Goal: Task Accomplishment & Management: Use online tool/utility

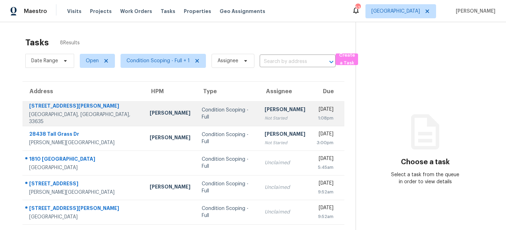
click at [202, 115] on div "Condition Scoping - Full" at bounding box center [228, 114] width 52 height 14
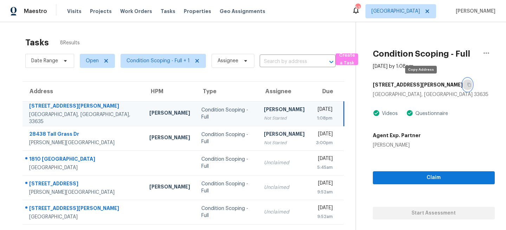
click at [463, 84] on button "button" at bounding box center [467, 84] width 9 height 13
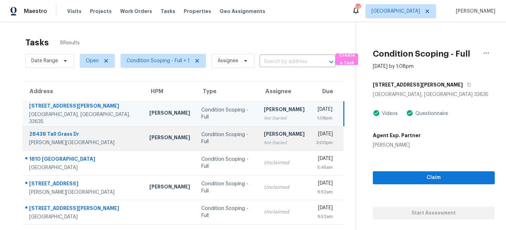
click at [202, 138] on div "Condition Scoping - Full" at bounding box center [227, 138] width 51 height 14
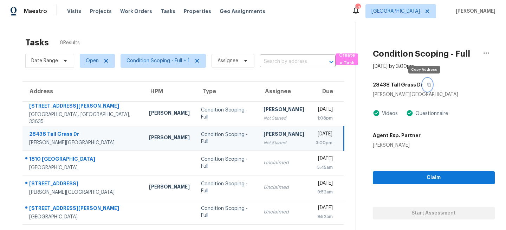
click at [428, 84] on icon "button" at bounding box center [430, 85] width 4 height 4
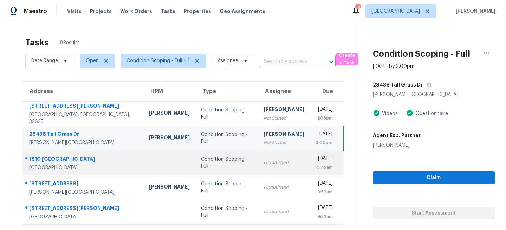
click at [214, 160] on div "Condition Scoping - Full" at bounding box center [226, 163] width 51 height 14
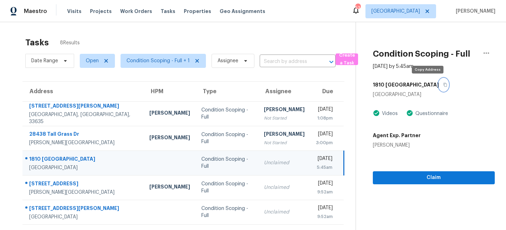
click at [444, 84] on icon "button" at bounding box center [446, 85] width 4 height 4
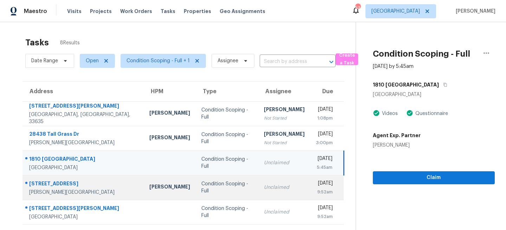
click at [203, 186] on div "Condition Scoping - Full" at bounding box center [227, 187] width 51 height 14
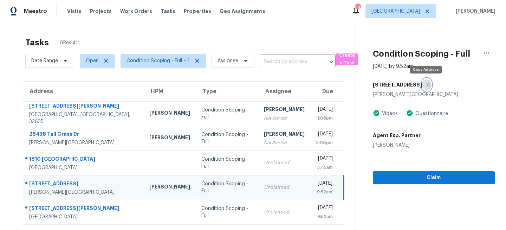
click at [429, 83] on icon "button" at bounding box center [429, 85] width 4 height 4
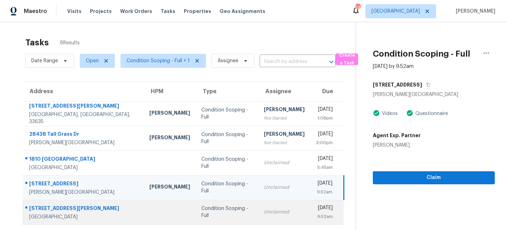
click at [196, 207] on td "Condition Scoping - Full" at bounding box center [227, 212] width 63 height 25
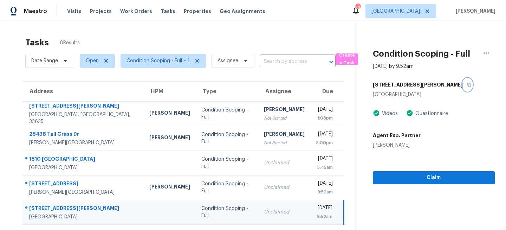
click at [467, 85] on icon "button" at bounding box center [469, 85] width 4 height 4
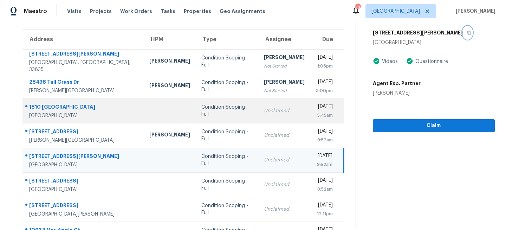
scroll to position [64, 0]
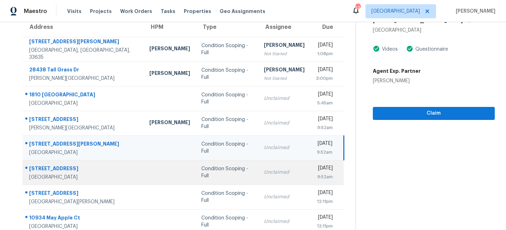
click at [198, 178] on td "Condition Scoping - Full" at bounding box center [227, 172] width 63 height 25
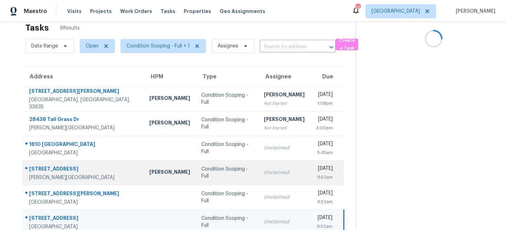
scroll to position [0, 0]
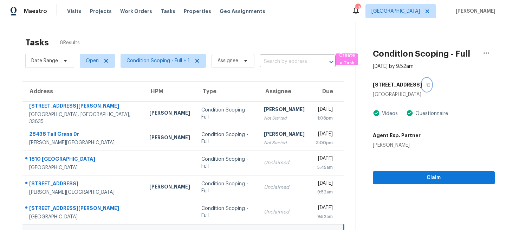
click at [427, 83] on icon "button" at bounding box center [429, 85] width 4 height 4
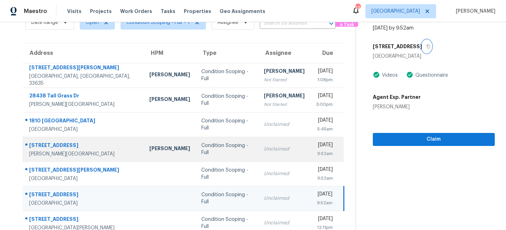
scroll to position [74, 0]
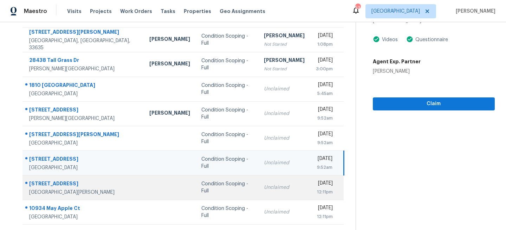
click at [224, 187] on td "Condition Scoping - Full" at bounding box center [227, 187] width 63 height 25
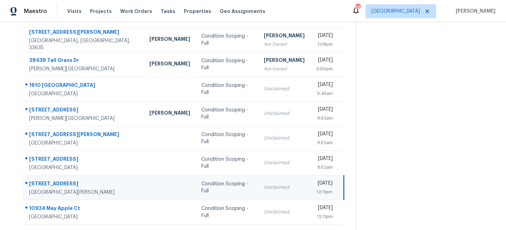
scroll to position [0, 0]
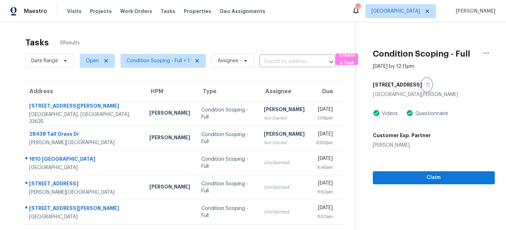
click at [427, 83] on icon "button" at bounding box center [429, 85] width 4 height 4
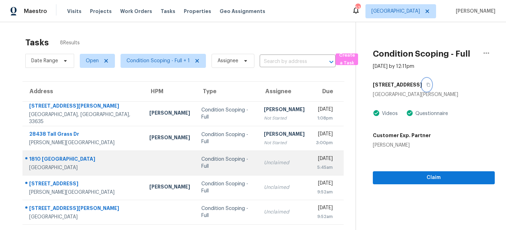
scroll to position [74, 0]
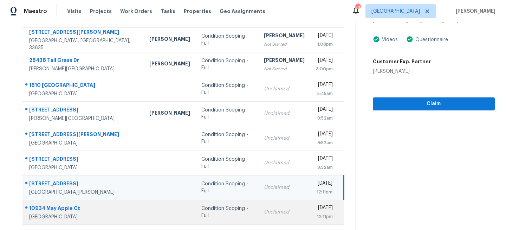
click at [213, 216] on td "Condition Scoping - Full" at bounding box center [227, 212] width 63 height 25
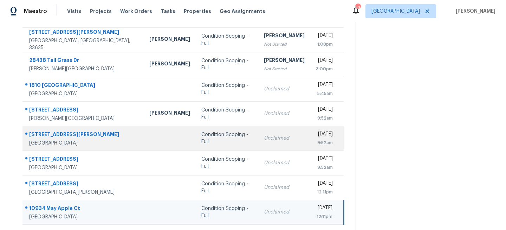
scroll to position [0, 0]
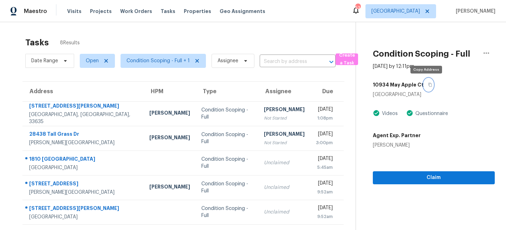
click at [428, 82] on button "button" at bounding box center [428, 84] width 9 height 13
click at [420, 12] on span "[GEOGRAPHIC_DATA]" at bounding box center [396, 11] width 49 height 7
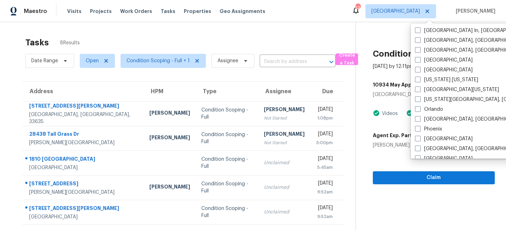
scroll to position [332, 0]
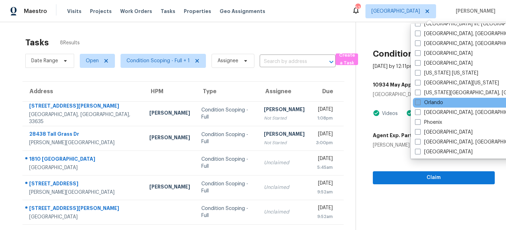
click at [422, 105] on label "Orlando" at bounding box center [429, 102] width 28 height 7
click at [420, 104] on input "Orlando" at bounding box center [417, 101] width 5 height 5
checkbox input "true"
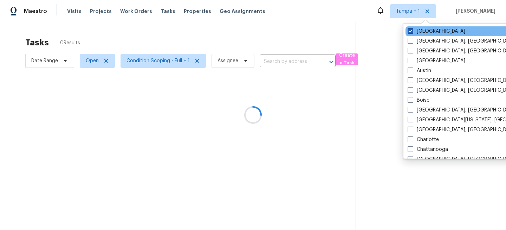
click at [423, 33] on label "[GEOGRAPHIC_DATA]" at bounding box center [437, 31] width 58 height 7
click at [413, 32] on input "[GEOGRAPHIC_DATA]" at bounding box center [410, 30] width 5 height 5
checkbox input "false"
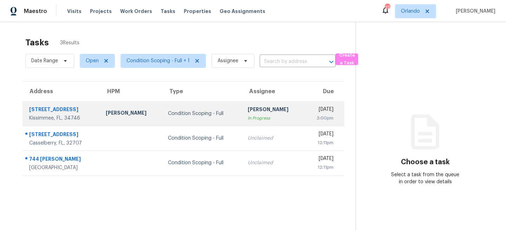
click at [154, 118] on td "Samuel Rivera" at bounding box center [131, 113] width 62 height 25
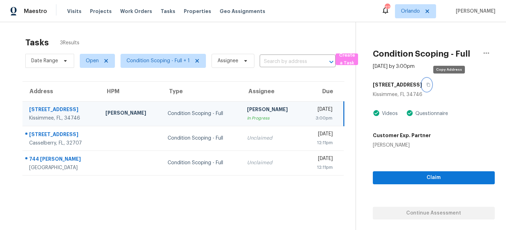
click at [431, 86] on icon "button" at bounding box center [429, 85] width 4 height 4
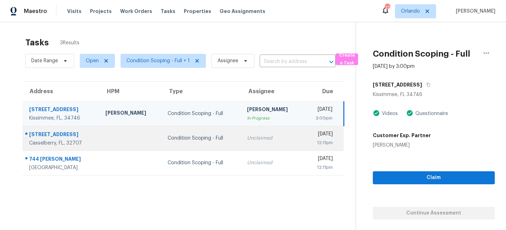
click at [192, 130] on td "Condition Scoping - Full" at bounding box center [201, 138] width 79 height 25
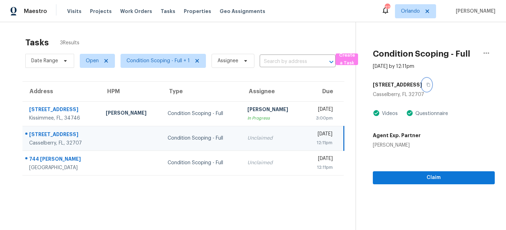
click at [427, 85] on icon "button" at bounding box center [429, 85] width 4 height 4
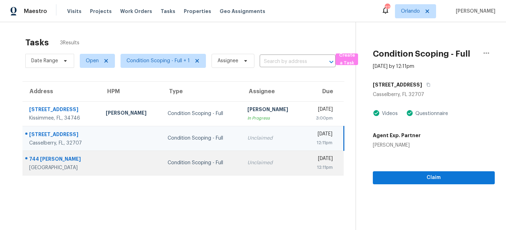
click at [169, 166] on div "Condition Scoping - Full" at bounding box center [202, 162] width 69 height 7
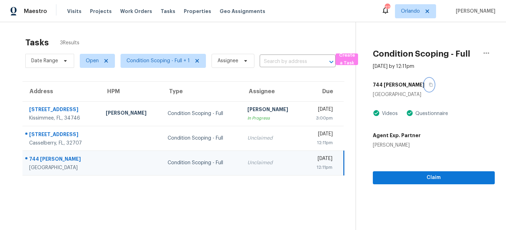
click at [429, 83] on icon "button" at bounding box center [431, 85] width 4 height 4
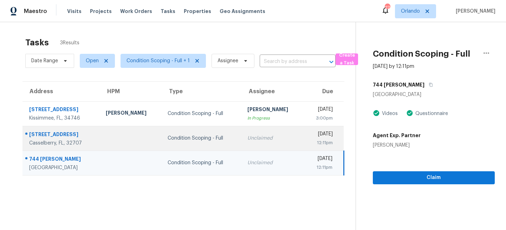
click at [202, 139] on div "Condition Scoping - Full" at bounding box center [202, 138] width 69 height 7
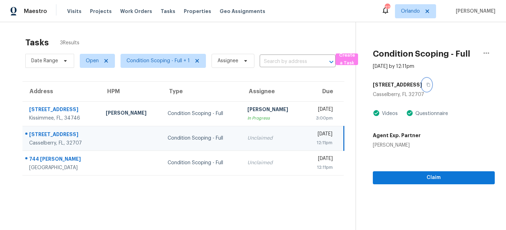
click at [427, 86] on icon "button" at bounding box center [429, 85] width 4 height 4
click at [416, 13] on span "Orlando" at bounding box center [410, 11] width 19 height 7
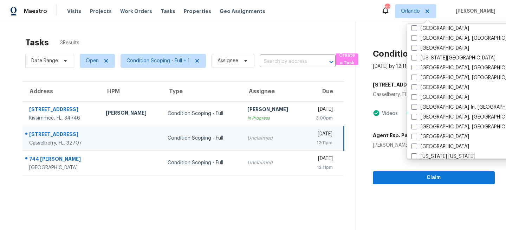
scroll to position [249, 0]
click at [414, 126] on span at bounding box center [415, 126] width 6 height 6
click at [414, 126] on input "Miami, FL" at bounding box center [414, 125] width 5 height 5
checkbox input "true"
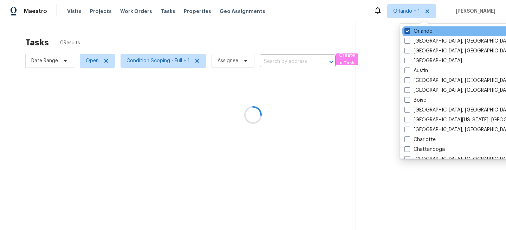
click at [418, 32] on label "Orlando" at bounding box center [419, 31] width 28 height 7
click at [409, 32] on input "Orlando" at bounding box center [407, 30] width 5 height 5
checkbox input "false"
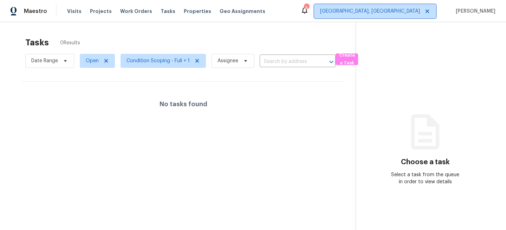
click at [420, 14] on span "[GEOGRAPHIC_DATA], [GEOGRAPHIC_DATA]" at bounding box center [370, 11] width 100 height 7
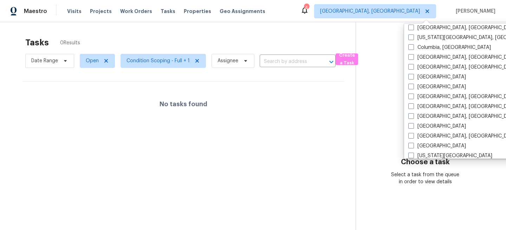
scroll to position [152, 0]
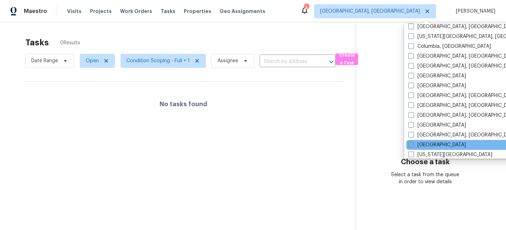
click at [417, 144] on label "[GEOGRAPHIC_DATA]" at bounding box center [438, 144] width 58 height 7
click at [413, 144] on input "[GEOGRAPHIC_DATA]" at bounding box center [411, 143] width 5 height 5
checkbox input "true"
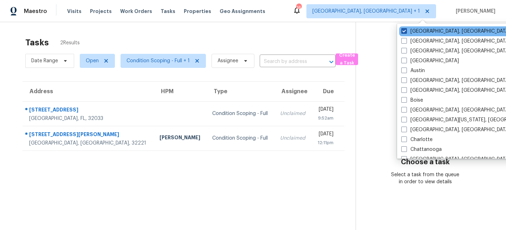
click at [410, 31] on label "[GEOGRAPHIC_DATA], [GEOGRAPHIC_DATA]" at bounding box center [456, 31] width 109 height 7
click at [406, 31] on input "[GEOGRAPHIC_DATA], [GEOGRAPHIC_DATA]" at bounding box center [404, 30] width 5 height 5
checkbox input "false"
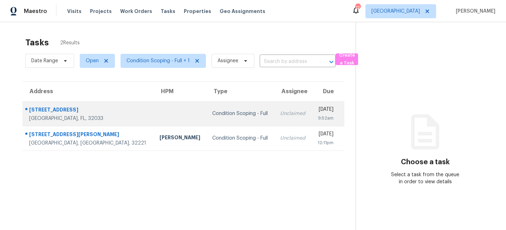
click at [154, 115] on td at bounding box center [180, 113] width 53 height 25
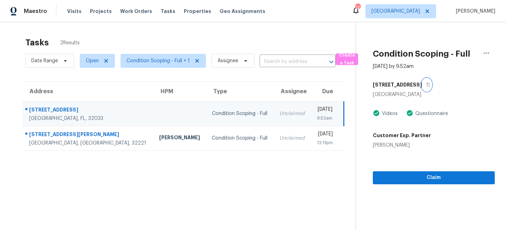
click at [431, 83] on icon "button" at bounding box center [429, 85] width 4 height 4
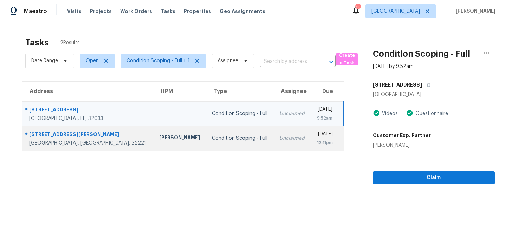
click at [209, 132] on td "Condition Scoping - Full" at bounding box center [240, 138] width 68 height 25
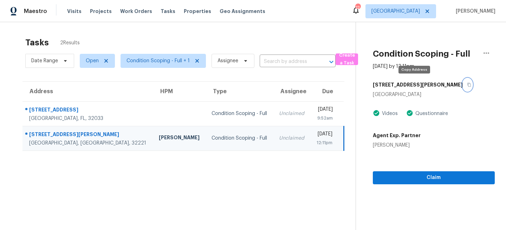
click at [467, 85] on icon "button" at bounding box center [469, 85] width 4 height 4
click at [413, 9] on span "[GEOGRAPHIC_DATA]" at bounding box center [396, 11] width 49 height 7
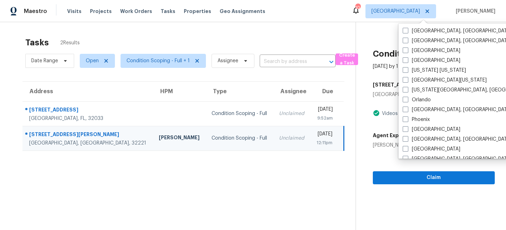
scroll to position [465, 0]
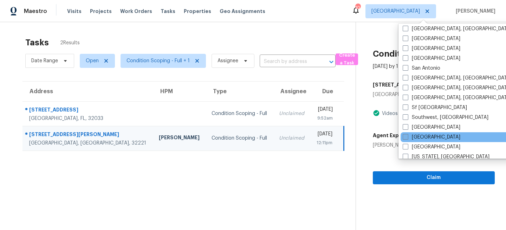
click at [414, 134] on label "[GEOGRAPHIC_DATA]" at bounding box center [432, 137] width 58 height 7
click at [408, 134] on input "[GEOGRAPHIC_DATA]" at bounding box center [405, 136] width 5 height 5
checkbox input "true"
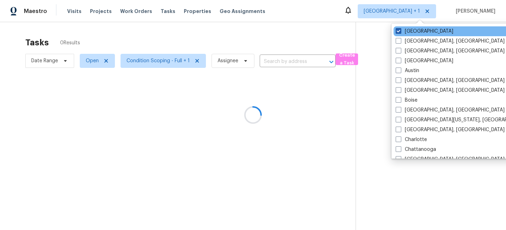
click at [410, 32] on label "Jacksonville" at bounding box center [425, 31] width 58 height 7
click at [401, 32] on input "Jacksonville" at bounding box center [398, 30] width 5 height 5
checkbox input "false"
